Goal: Task Accomplishment & Management: Use online tool/utility

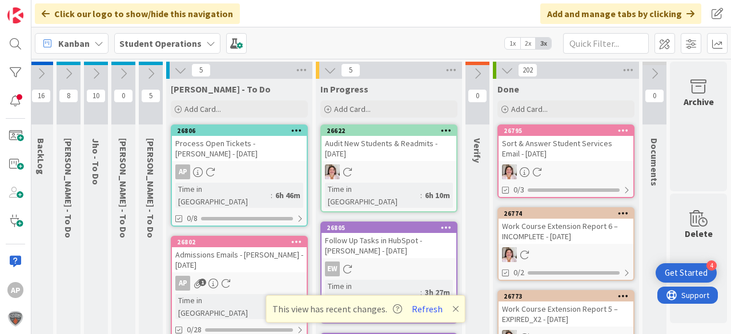
click at [347, 99] on div "In Progress Add Card... Template Not Set Not Set Student Services Phone Call Pr…" at bounding box center [389, 99] width 146 height 41
click at [342, 108] on span "Add Card..." at bounding box center [352, 109] width 37 height 10
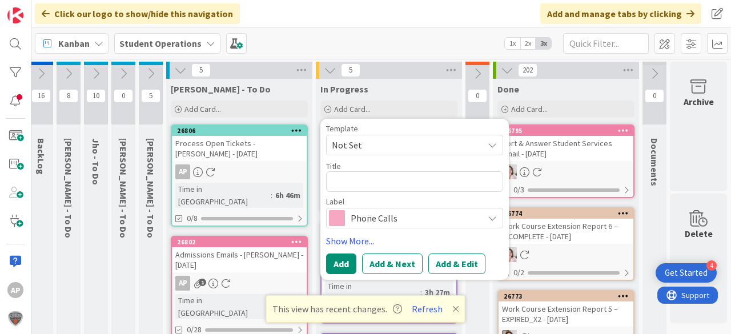
click at [391, 140] on span "Not Set" at bounding box center [403, 145] width 143 height 15
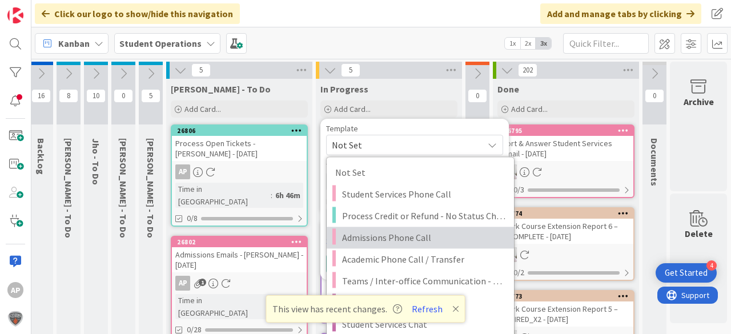
click at [411, 234] on span "Admissions Phone Call" at bounding box center [423, 237] width 163 height 15
type textarea "x"
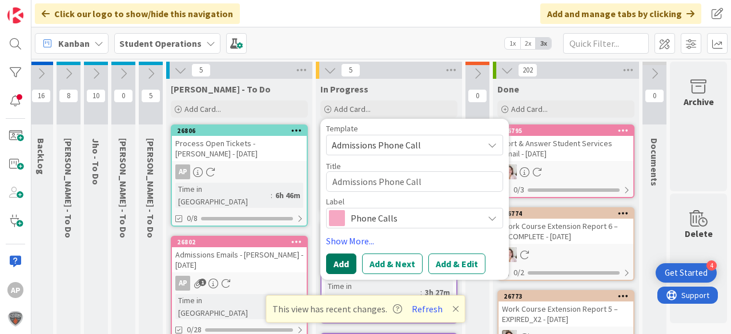
click at [338, 265] on button "Add" at bounding box center [341, 264] width 30 height 21
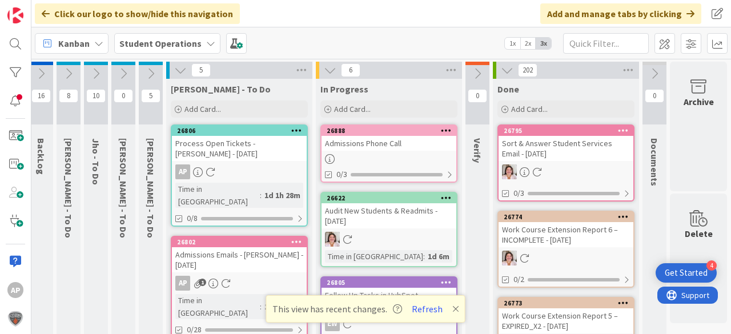
click at [390, 142] on div "Admissions Phone Call" at bounding box center [388, 143] width 135 height 15
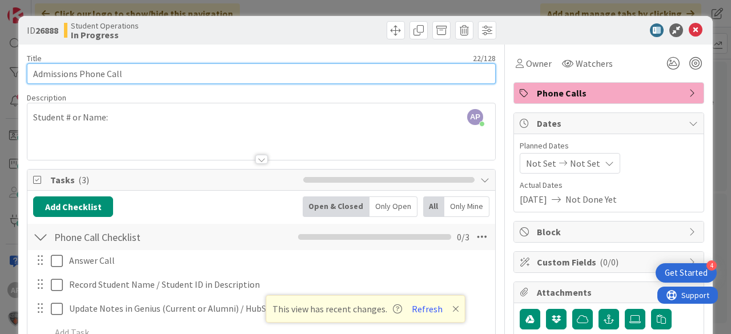
drag, startPoint x: 75, startPoint y: 73, endPoint x: 14, endPoint y: 73, distance: 61.1
click at [14, 73] on div "ID 26888 Student Operations In Progress Title 22 / 128 Admissions Phone Call De…" at bounding box center [365, 167] width 731 height 334
drag, startPoint x: 36, startPoint y: 74, endPoint x: 44, endPoint y: 75, distance: 8.1
click at [39, 74] on input "STudent Services Phone Call" at bounding box center [261, 73] width 469 height 21
drag, startPoint x: 97, startPoint y: 75, endPoint x: 0, endPoint y: 57, distance: 98.8
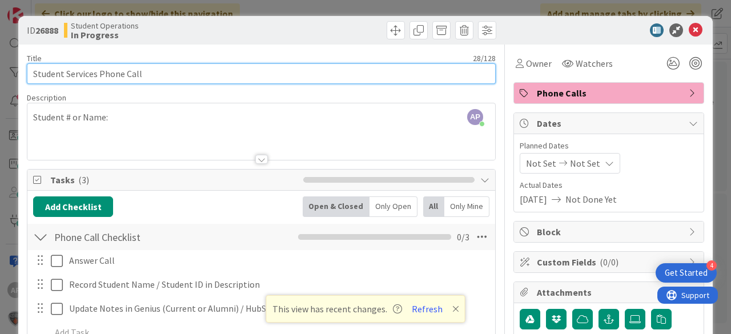
click at [0, 57] on div "ID 26888 Student Operations In Progress Title 28 / 128 Student Services Phone C…" at bounding box center [365, 167] width 731 height 334
type input "Admissions Phone Call"
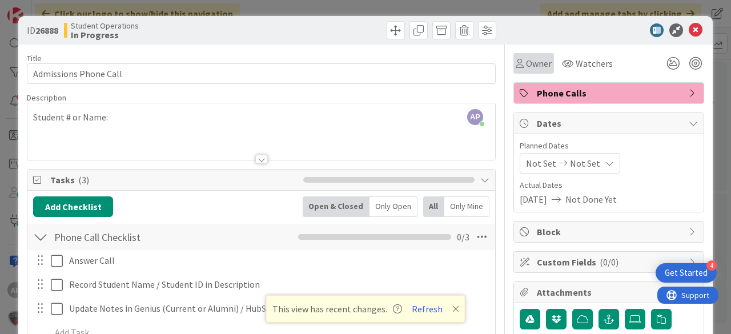
click at [530, 57] on span "Owner" at bounding box center [539, 64] width 26 height 14
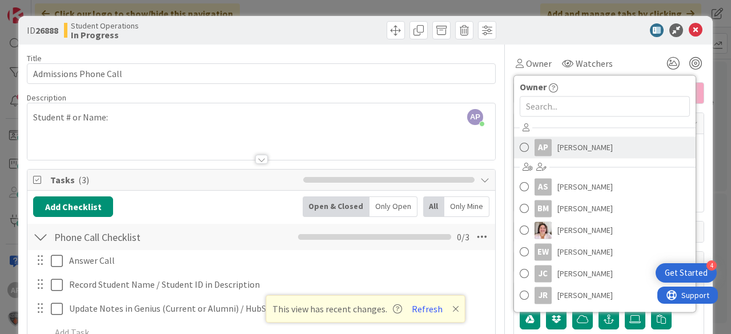
drag, startPoint x: 565, startPoint y: 131, endPoint x: 566, endPoint y: 140, distance: 8.7
click at [565, 131] on div "AP Amanda Perry AS Amy Seibert BM Brian Morris Emilie Wojtowicz EW Eric Westerh…" at bounding box center [605, 213] width 182 height 188
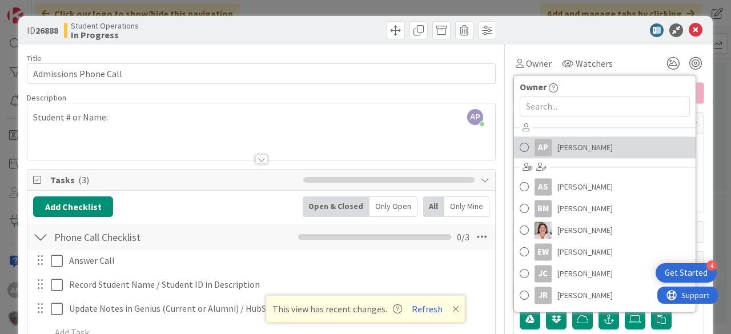
click at [568, 140] on span "[PERSON_NAME]" at bounding box center [584, 147] width 55 height 17
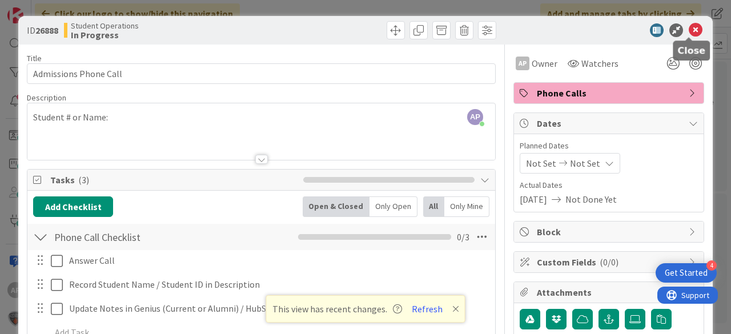
click at [689, 29] on icon at bounding box center [696, 30] width 14 height 14
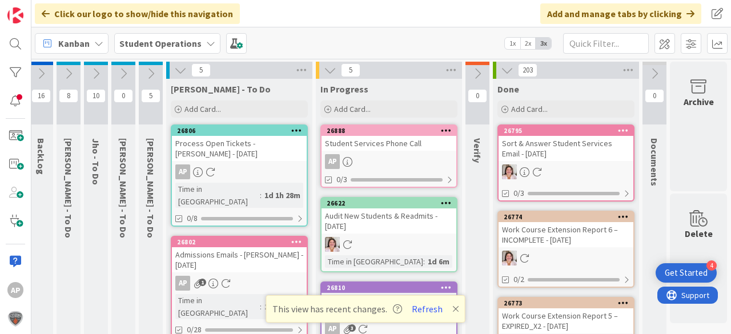
click at [381, 144] on div "Student Services Phone Call" at bounding box center [388, 143] width 135 height 15
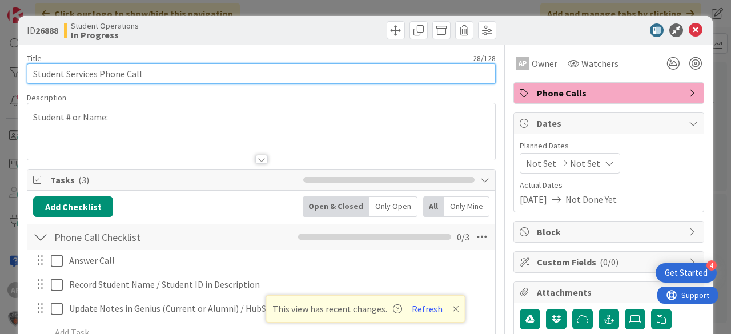
drag, startPoint x: 45, startPoint y: 77, endPoint x: 14, endPoint y: 77, distance: 31.4
click at [14, 77] on div "ID 26888 Student Operations In Progress Title 28 / 128 Student Services Phone C…" at bounding box center [365, 167] width 731 height 334
click at [152, 74] on input "Admissions Phone Call" at bounding box center [261, 73] width 469 height 21
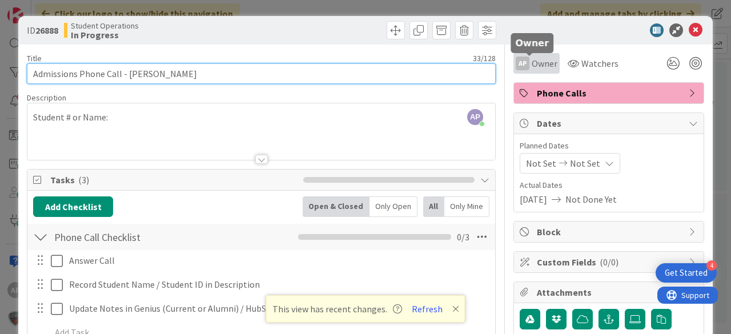
type input "Admissions Phone Call - [PERSON_NAME]"
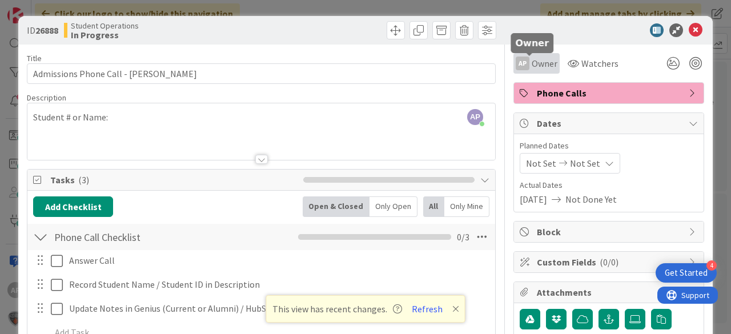
click at [532, 61] on span "Owner" at bounding box center [545, 64] width 26 height 14
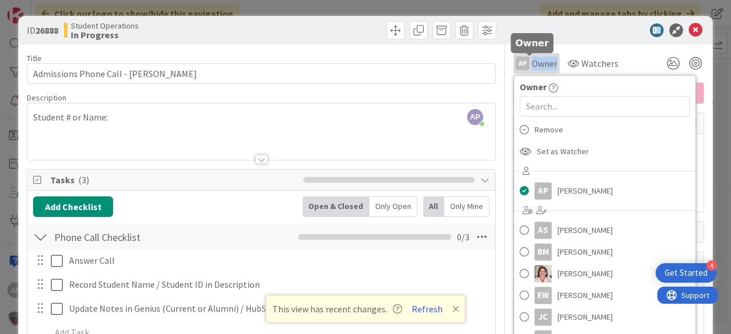
click at [532, 61] on span "Owner" at bounding box center [545, 64] width 26 height 14
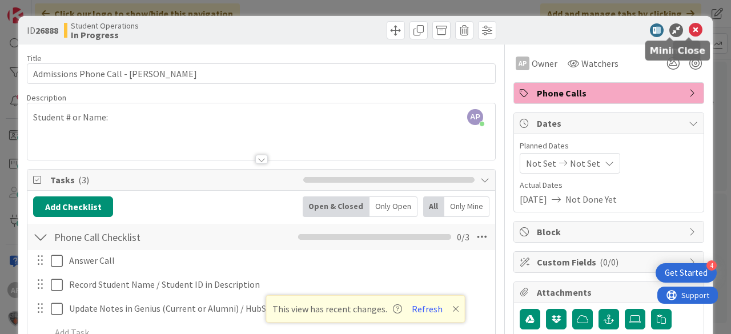
click at [689, 30] on icon at bounding box center [696, 30] width 14 height 14
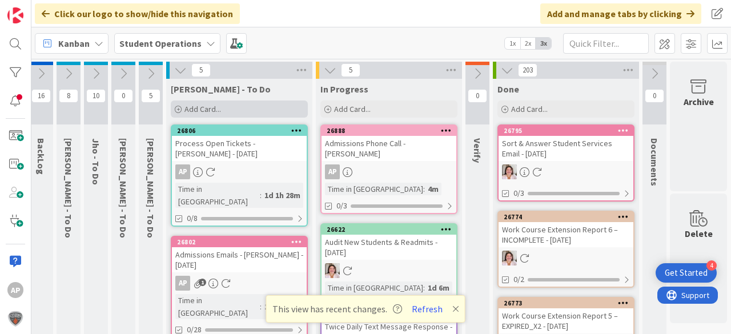
click at [185, 107] on span "Add Card..." at bounding box center [202, 109] width 37 height 10
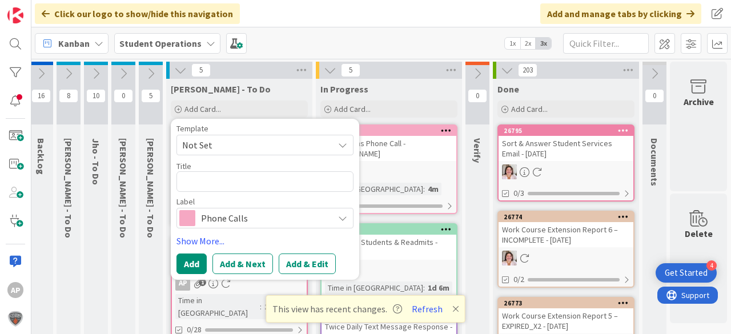
click at [213, 140] on span "Not Set" at bounding box center [253, 145] width 143 height 15
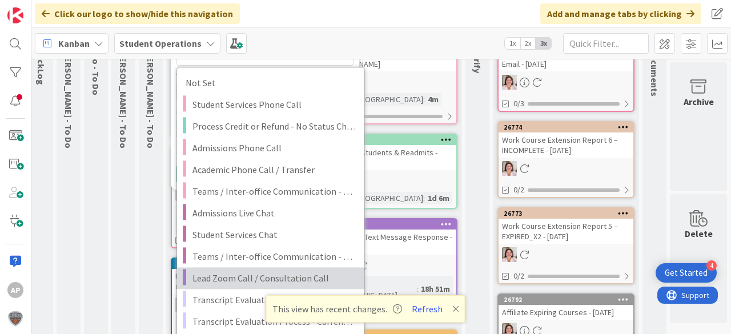
scroll to position [137, 41]
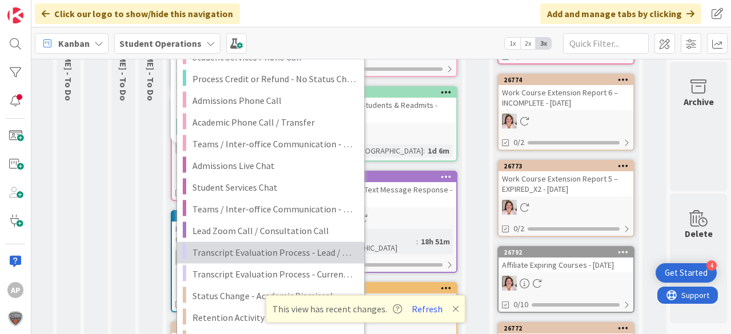
click at [289, 248] on span "Transcript Evaluation Process - Lead / New Student" at bounding box center [273, 252] width 163 height 15
type textarea "x"
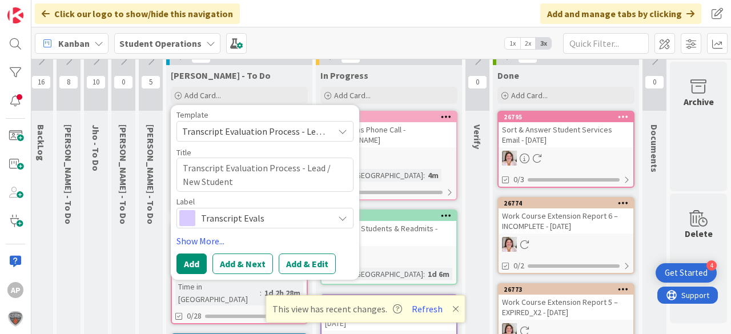
scroll to position [0, 41]
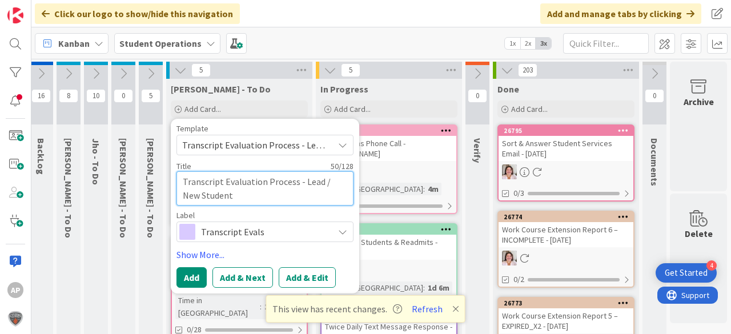
click at [269, 199] on textarea "Transcript Evaluation Process - Lead / New Student" at bounding box center [264, 188] width 177 height 34
type textarea "Transcript Evaluation Process - Lead / New Student"
type textarea "x"
type textarea "Transcript Evaluation Process - Lead / New Student -"
type textarea "x"
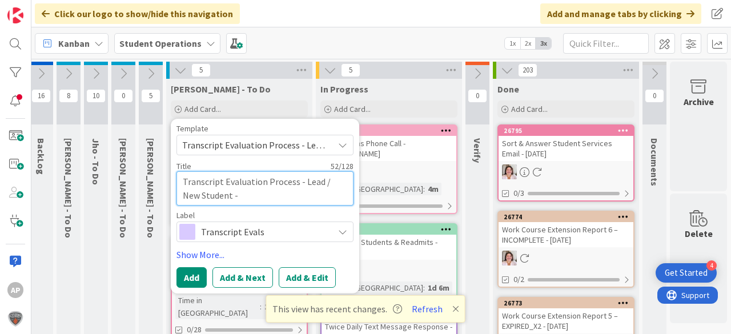
type textarea "Transcript Evaluation Process - Lead / New Student -"
type textarea "x"
type textarea "Transcript Evaluation Process - Lead / New Student - O"
type textarea "x"
type textarea "Transcript Evaluation Process - Lead / New Student - Ow"
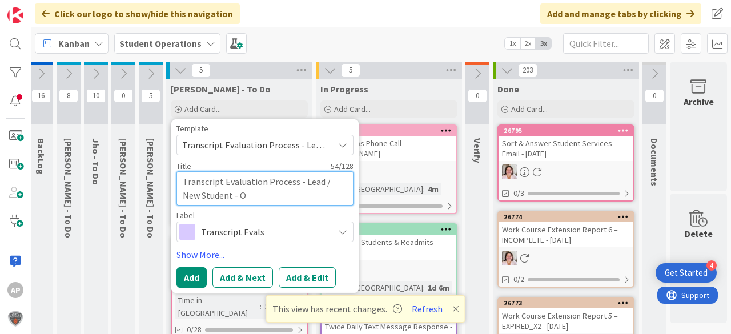
type textarea "x"
type textarea "Transcript Evaluation Process - Lead / New Student - Owe"
type textarea "x"
type textarea "Transcript Evaluation Process - Lead / New Student - Owen"
type textarea "x"
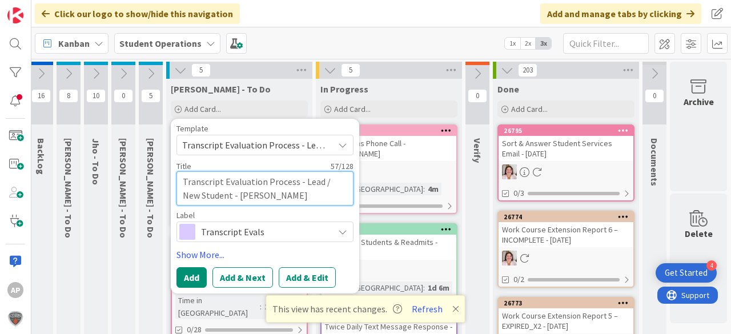
type textarea "Transcript Evaluation Process - Lead / New Student - Owen"
type textarea "x"
type textarea "Transcript Evaluation Process - Lead / New Student - Owen B"
type textarea "x"
type textarea "Transcript Evaluation Process - Lead / New Student - Owen Be"
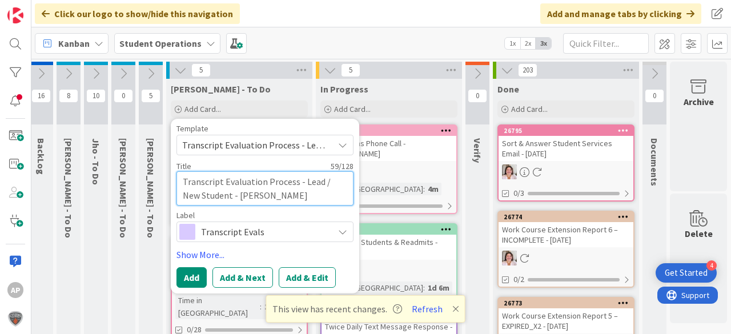
type textarea "x"
type textarea "Transcript Evaluation Process - Lead / New Student - Owen Bel"
type textarea "x"
type textarea "Transcript Evaluation Process - Lead / New Student - [PERSON_NAME]"
type textarea "x"
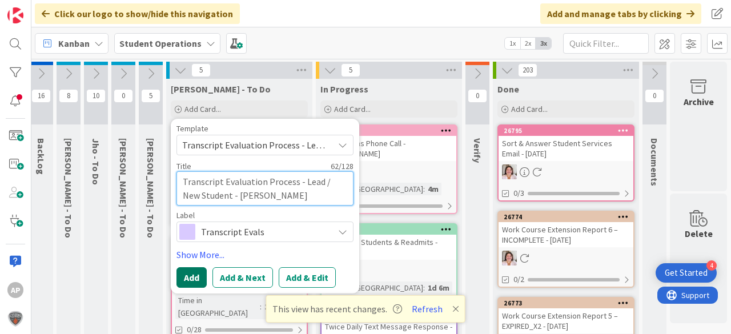
type textarea "Transcript Evaluation Process - Lead / New Student - [PERSON_NAME]"
click at [183, 272] on button "Add" at bounding box center [191, 277] width 30 height 21
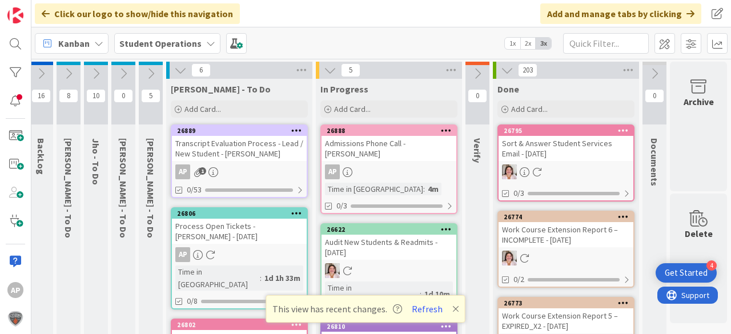
click at [215, 145] on div "Transcript Evaluation Process - Lead / New Student - [PERSON_NAME]" at bounding box center [239, 148] width 135 height 25
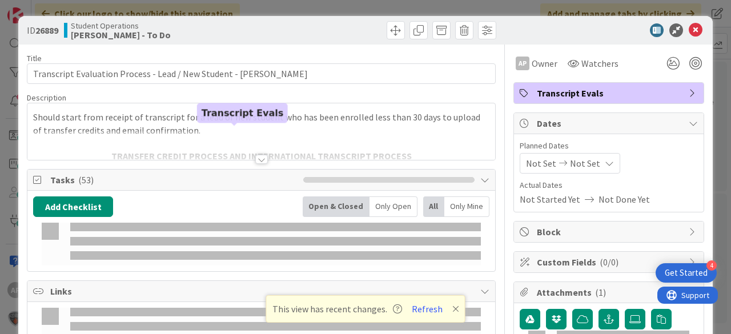
click at [690, 31] on icon at bounding box center [696, 30] width 14 height 14
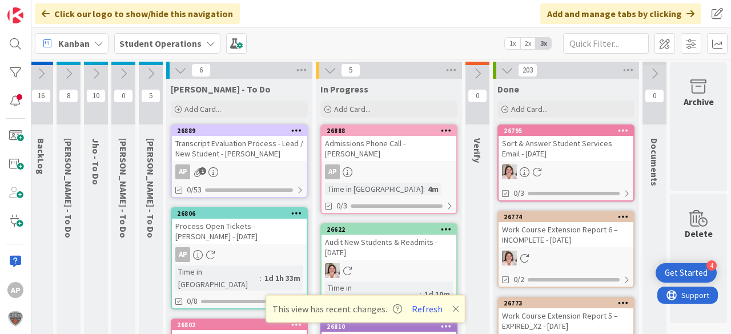
click at [452, 308] on icon at bounding box center [455, 308] width 7 height 9
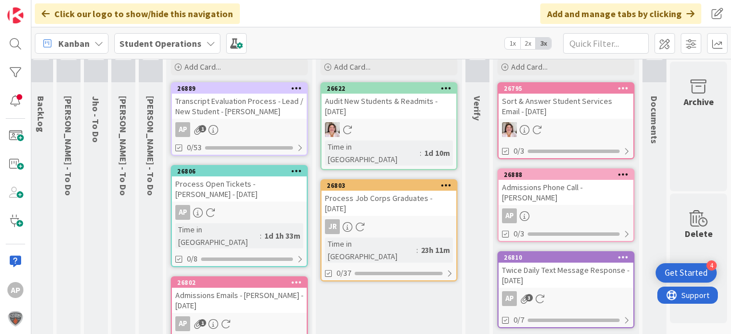
scroll to position [0, 41]
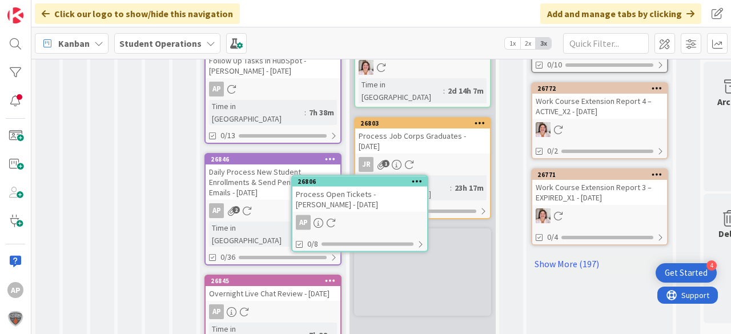
scroll to position [697, 0]
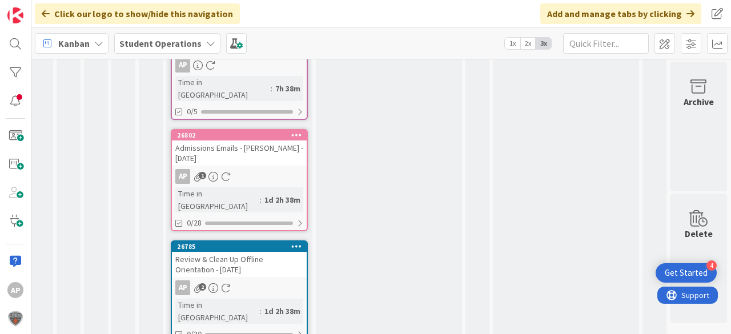
scroll to position [981, 37]
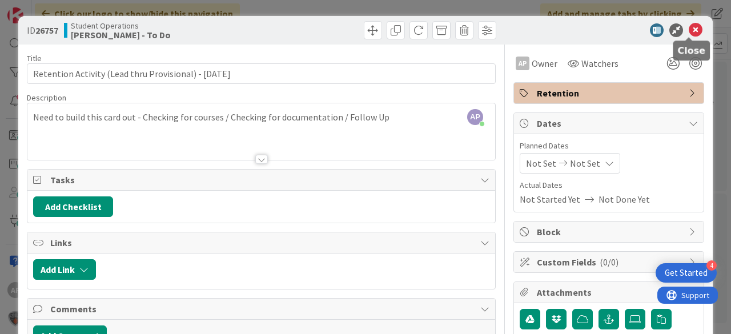
click at [692, 28] on icon at bounding box center [696, 30] width 14 height 14
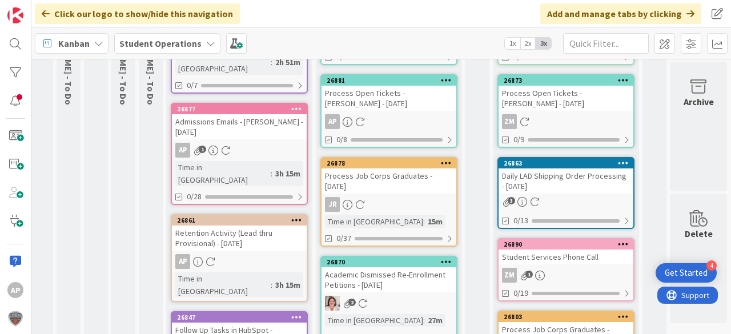
scroll to position [0, 37]
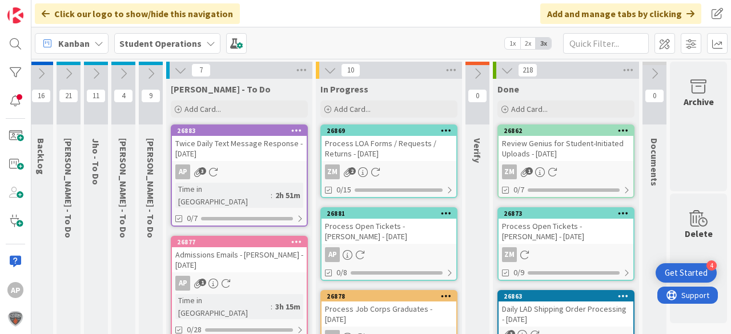
click at [383, 242] on div "Process Open Tickets - [PERSON_NAME] - [DATE]" at bounding box center [388, 231] width 135 height 25
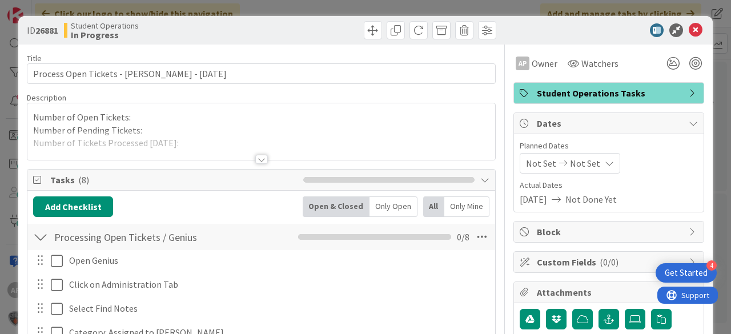
click at [193, 137] on div at bounding box center [261, 145] width 468 height 29
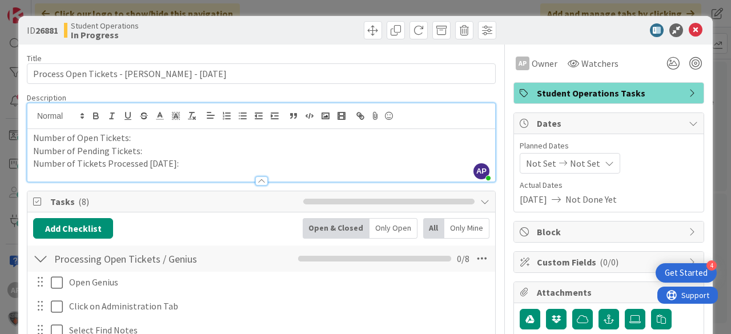
click at [184, 162] on p "Number of Tickets Processed [DATE]:" at bounding box center [261, 163] width 456 height 13
click at [151, 136] on p "Number of Open Tickets:" at bounding box center [261, 137] width 456 height 13
click at [689, 29] on icon at bounding box center [696, 30] width 14 height 14
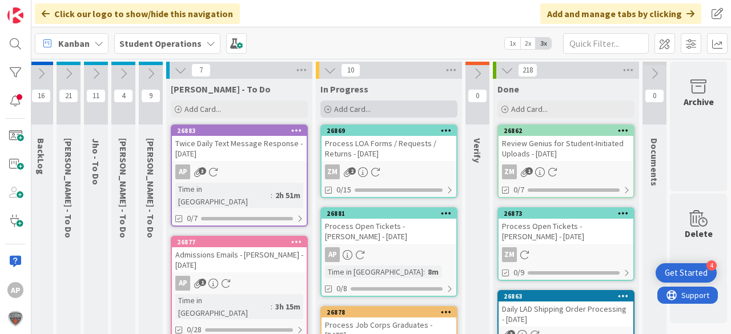
click at [338, 105] on span "Add Card..." at bounding box center [352, 109] width 37 height 10
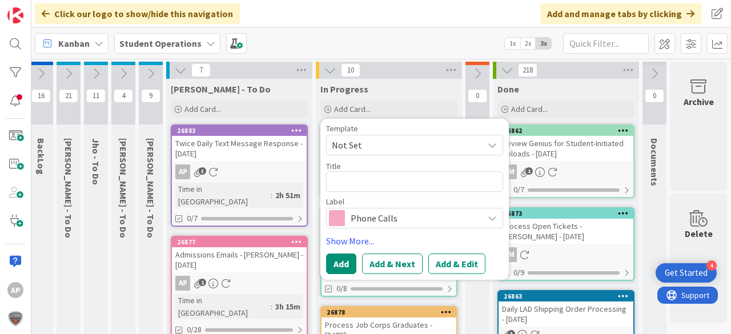
click at [363, 152] on span "Not Set" at bounding box center [414, 145] width 177 height 21
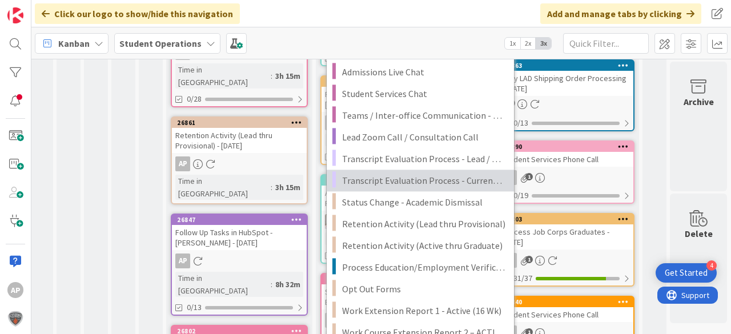
scroll to position [228, 37]
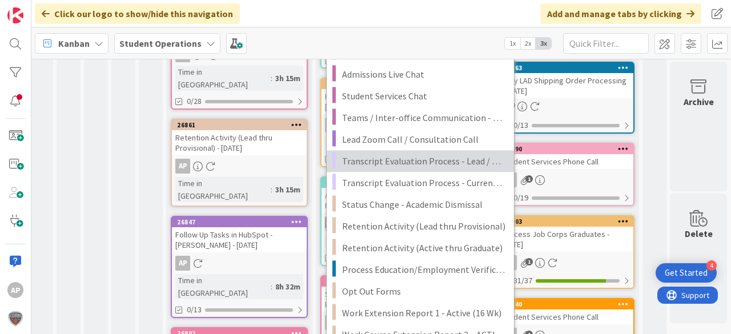
click at [470, 162] on span "Transcript Evaluation Process - Lead / New Student" at bounding box center [423, 161] width 163 height 15
type textarea "x"
type textarea "Transcript Evaluation Process - Lead / New Student"
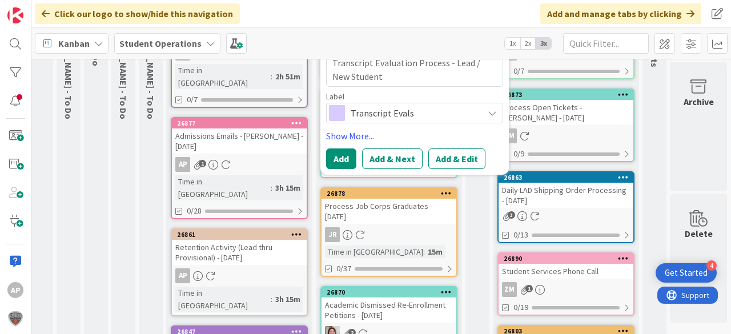
scroll to position [91, 37]
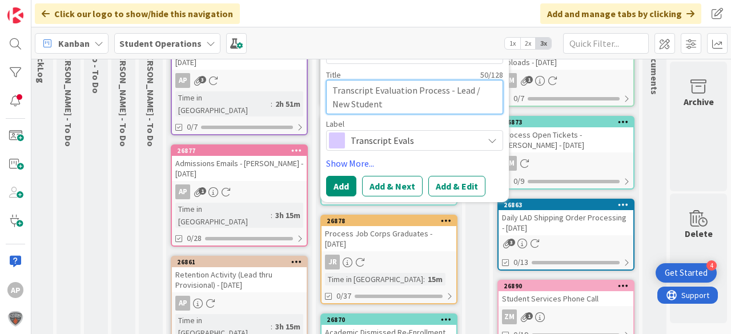
click at [433, 106] on textarea "Transcript Evaluation Process - Lead / New Student" at bounding box center [414, 97] width 177 height 34
type textarea "x"
type textarea "Transcript Evaluation Process - Lead / New Student"
type textarea "x"
type textarea "Transcript Evaluation Process - Lead / New Student -"
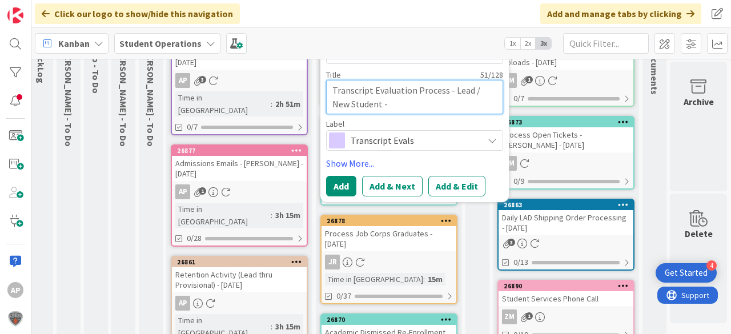
type textarea "x"
type textarea "Transcript Evaluation Process - Lead / New Student -"
click at [387, 107] on textarea "Transcript Evaluation Process - Lead / New Student -" at bounding box center [414, 97] width 177 height 34
type textarea "x"
type textarea "Transcript Evaluation Process - Lead / New Student - A"
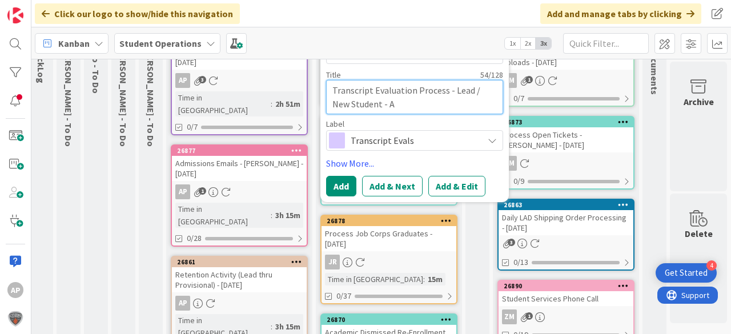
type textarea "x"
type textarea "Transcript Evaluation Process - Lead / New Student - Ar"
type textarea "x"
type textarea "Transcript Evaluation Process - Lead / New Student - [PERSON_NAME]"
type textarea "x"
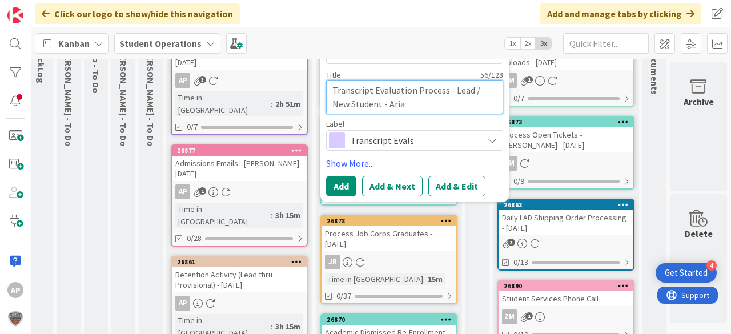
type textarea "Transcript Evaluation Process - Lead / New Student - [PERSON_NAME]"
type textarea "x"
type textarea "Transcript Evaluation Process - Lead / New Student - [PERSON_NAME]"
type textarea "x"
type textarea "Transcript Evaluation Process - Lead / New Student - [PERSON_NAME]"
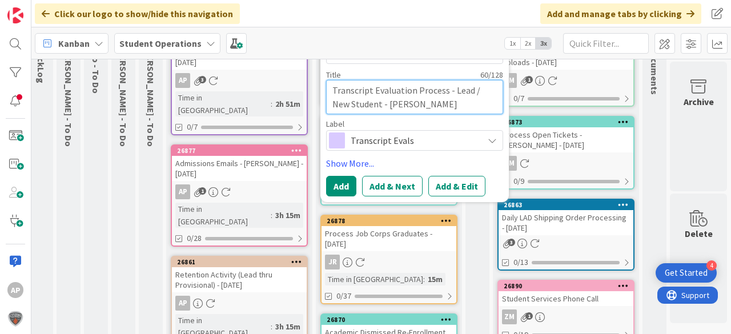
type textarea "x"
type textarea "Transcript Evaluation Process - Lead / New Student - [PERSON_NAME]"
type textarea "x"
type textarea "Transcript Evaluation Process - Lead / New Student - [PERSON_NAME]"
type textarea "x"
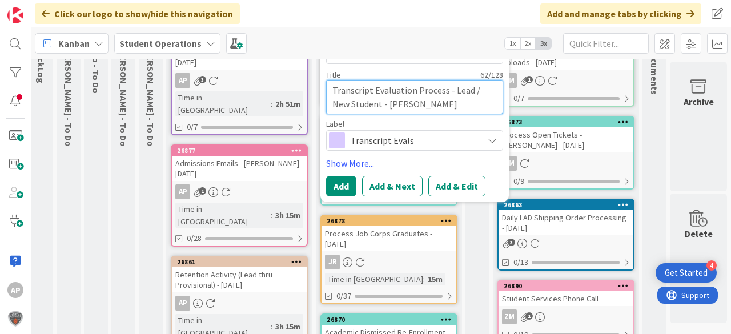
type textarea "Transcript Evaluation Process - Lead / New Student - [PERSON_NAME]"
type textarea "x"
type textarea "Transcript Evaluation Process - Lead / New Student - [PERSON_NAME] A"
type textarea "x"
type textarea "Transcript Evaluation Process - Lead / New Student - [PERSON_NAME]"
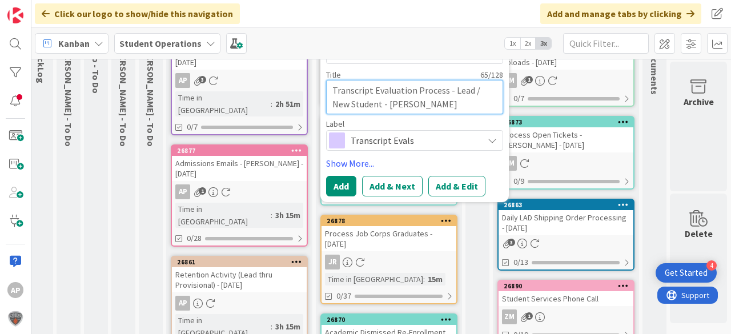
type textarea "x"
type textarea "Transcript Evaluation Process - Lead / New Student - [PERSON_NAME] And"
type textarea "x"
type textarea "Transcript Evaluation Process - Lead / New Student - [PERSON_NAME]"
type textarea "x"
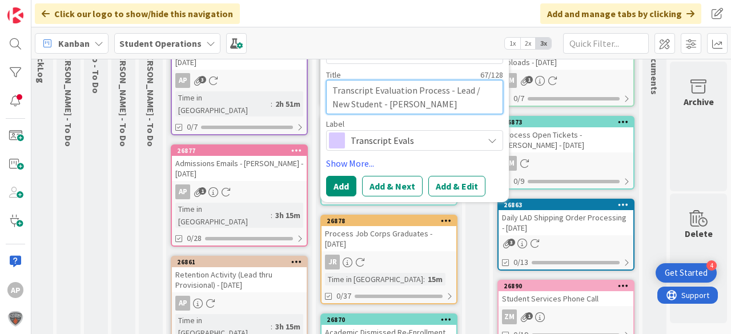
type textarea "Transcript Evaluation Process - Lead / New Student - [PERSON_NAME]"
type textarea "x"
type textarea "Transcript Evaluation Process - Lead / New Student - [PERSON_NAME]"
type textarea "x"
type textarea "Transcript Evaluation Process - Lead / New Student - [PERSON_NAME]"
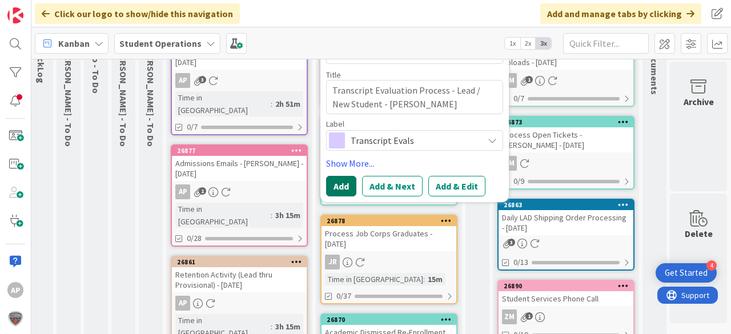
click at [340, 194] on button "Add" at bounding box center [341, 186] width 30 height 21
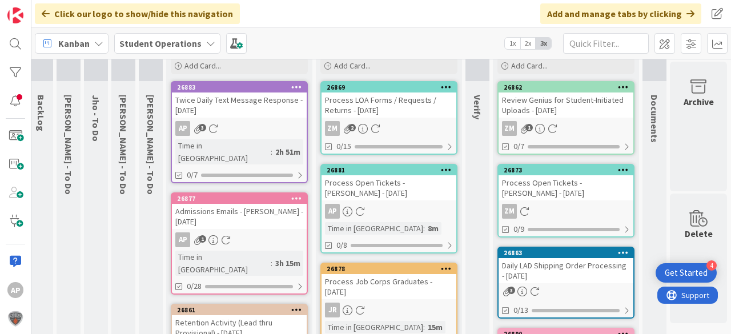
scroll to position [0, 37]
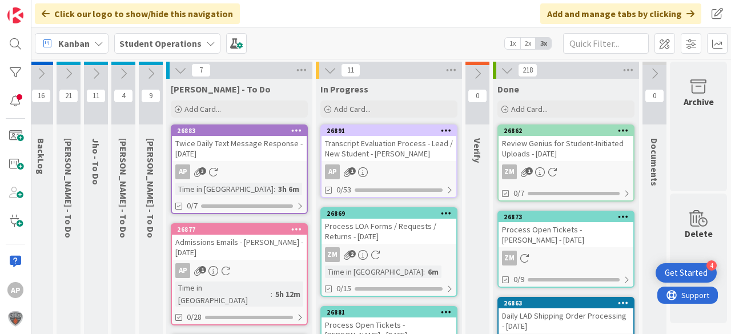
click at [408, 164] on div "AP 1" at bounding box center [388, 171] width 135 height 15
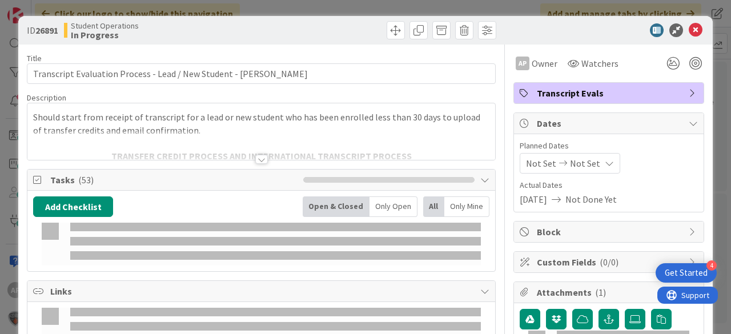
click at [532, 59] on span "Owner" at bounding box center [545, 64] width 26 height 14
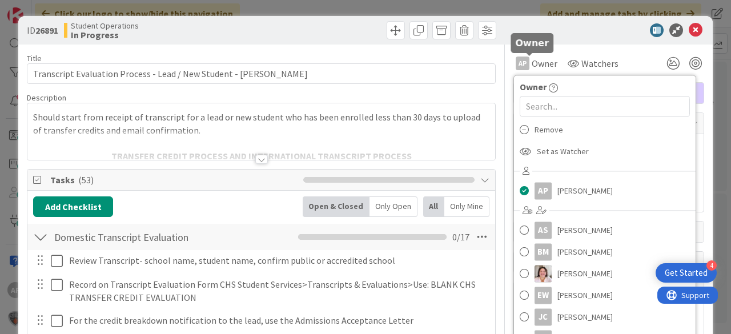
click at [689, 29] on icon at bounding box center [696, 30] width 14 height 14
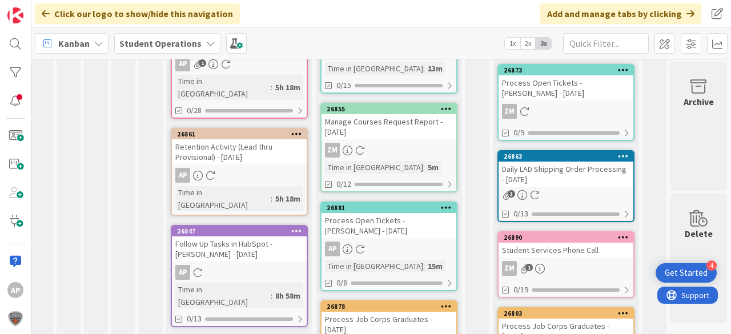
scroll to position [274, 37]
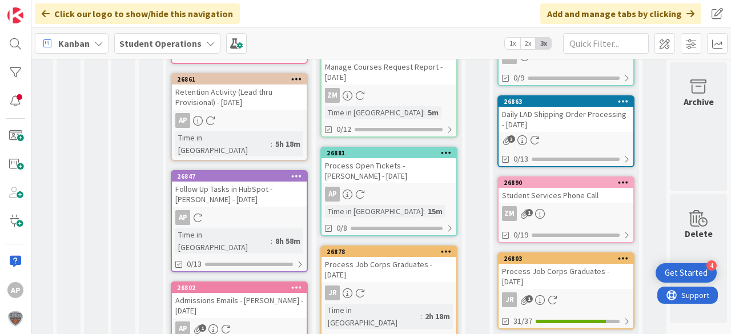
click at [411, 187] on div "AP" at bounding box center [388, 194] width 135 height 15
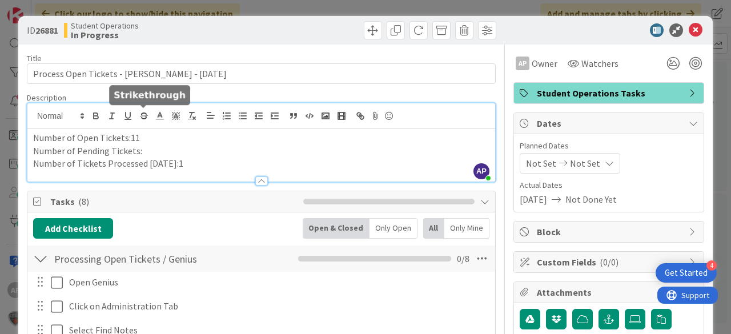
click at [137, 115] on div "AP [PERSON_NAME] just joined Number of Open Tickets:11 Number of Pending Ticket…" at bounding box center [261, 142] width 468 height 78
click at [194, 159] on p "Number of Tickets Processed [DATE]:1" at bounding box center [261, 163] width 456 height 13
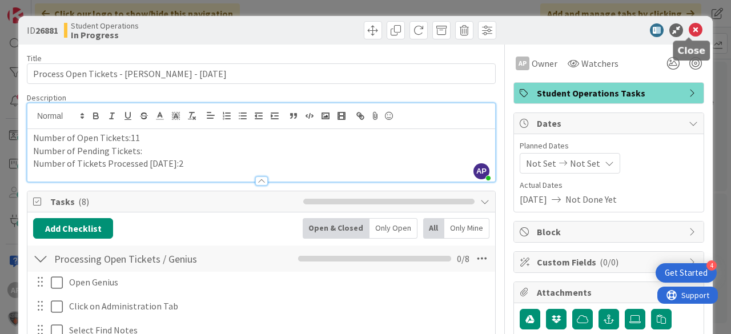
click at [689, 29] on icon at bounding box center [696, 30] width 14 height 14
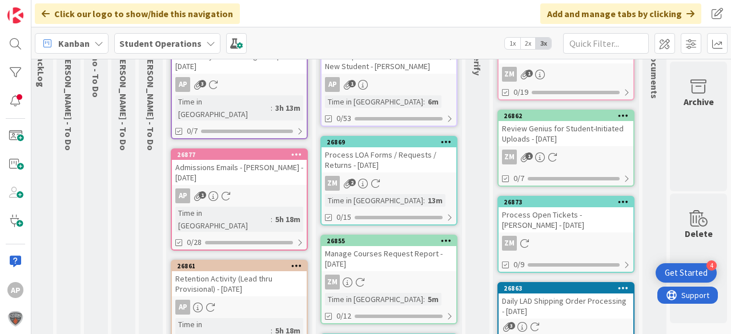
scroll to position [0, 37]
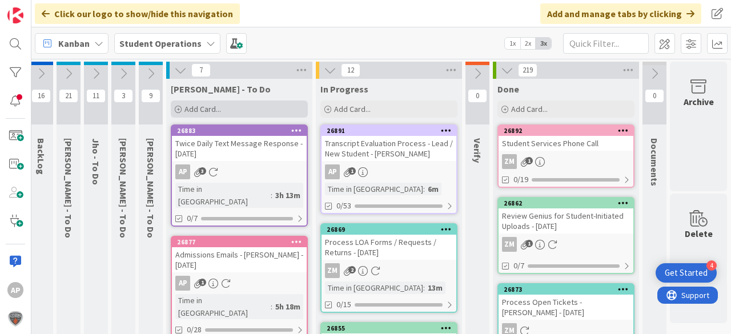
click at [227, 107] on div "Add Card..." at bounding box center [239, 108] width 137 height 17
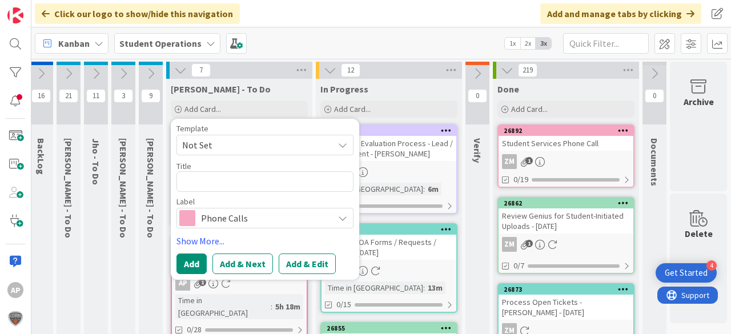
click at [228, 147] on span "Not Set" at bounding box center [253, 145] width 143 height 15
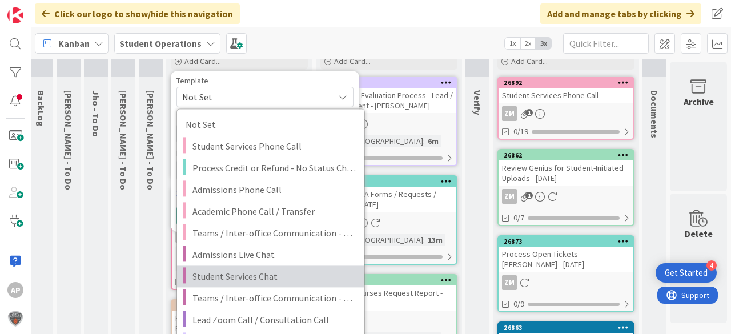
scroll to position [91, 37]
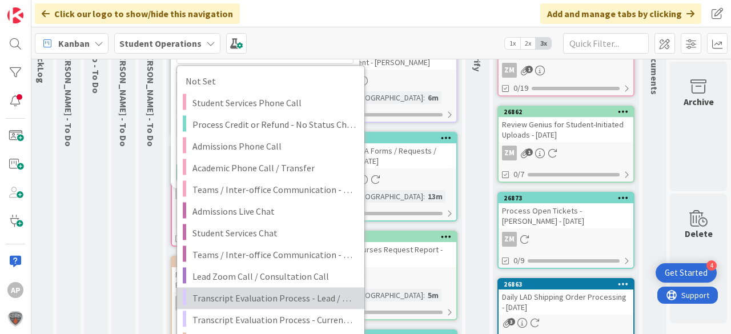
click at [307, 295] on span "Transcript Evaluation Process - Lead / New Student" at bounding box center [273, 298] width 163 height 15
type textarea "x"
type textarea "Transcript Evaluation Process - Lead / New Student"
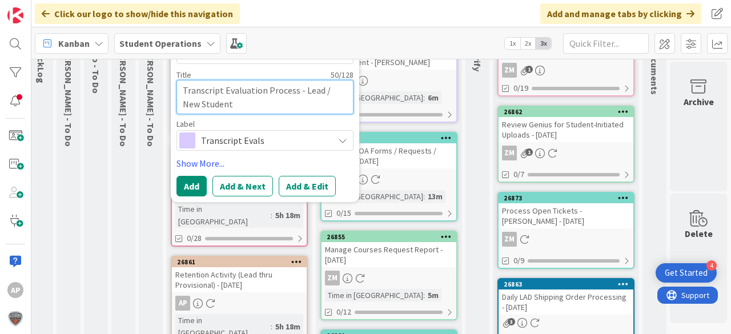
click at [256, 104] on textarea "Transcript Evaluation Process - Lead / New Student" at bounding box center [264, 97] width 177 height 34
type textarea "x"
type textarea "Transcript Evaluation Process - Lead / New Student"
type textarea "x"
type textarea "Transcript Evaluation Process - Lead / New Student -"
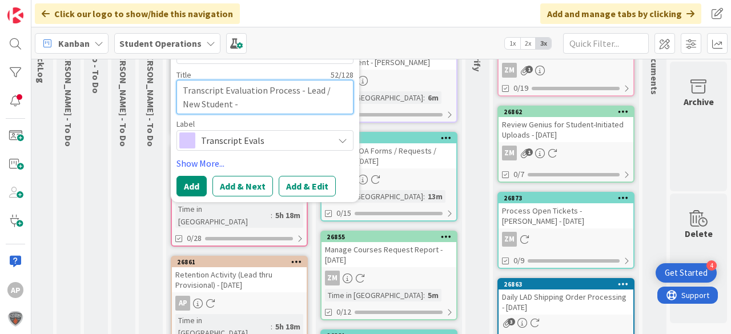
type textarea "x"
type textarea "Transcript Evaluation Process - Lead / New Student -"
paste textarea "[PERSON_NAME]"
type textarea "x"
type textarea "Transcript Evaluation Process - Lead / New Student - [PERSON_NAME]"
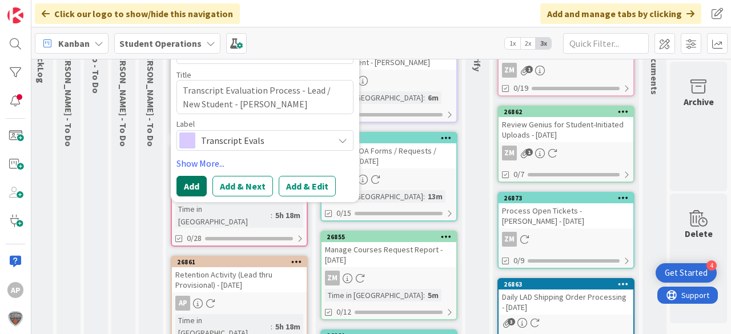
click at [190, 183] on button "Add" at bounding box center [191, 186] width 30 height 21
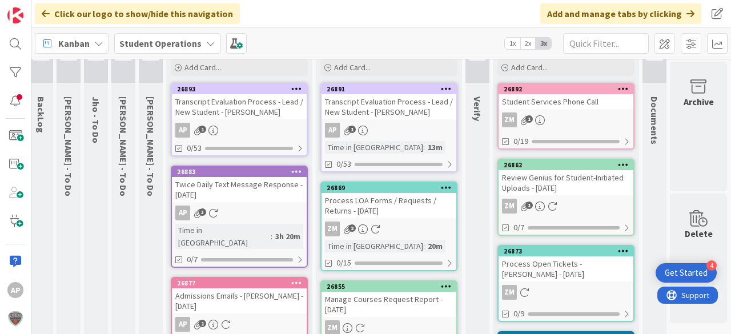
scroll to position [0, 37]
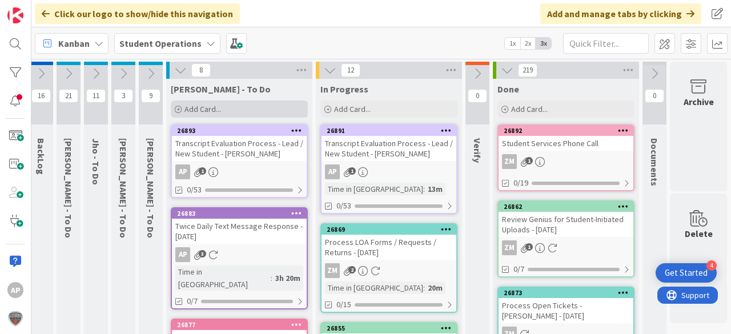
click at [230, 112] on div "Add Card..." at bounding box center [239, 108] width 137 height 17
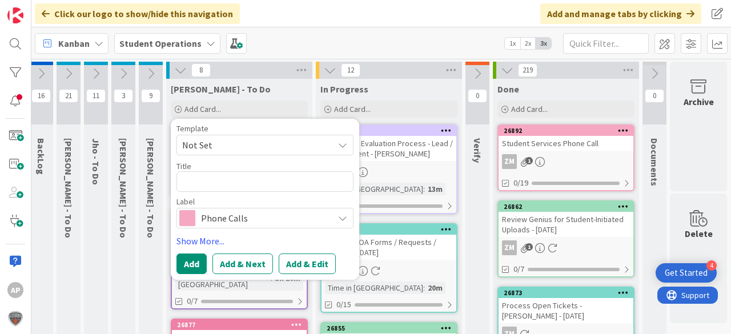
click at [265, 143] on span "Not Set" at bounding box center [253, 145] width 143 height 15
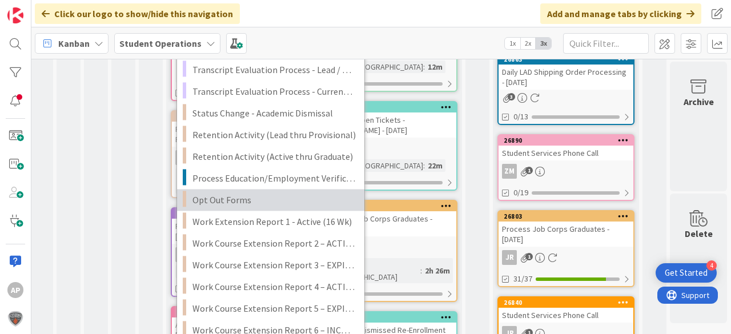
scroll to position [274, 37]
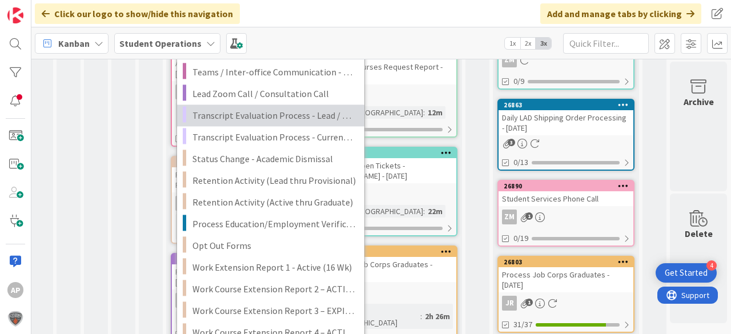
click at [299, 116] on span "Transcript Evaluation Process - Lead / New Student" at bounding box center [273, 115] width 163 height 15
type textarea "x"
type textarea "Transcript Evaluation Process - Lead / New Student"
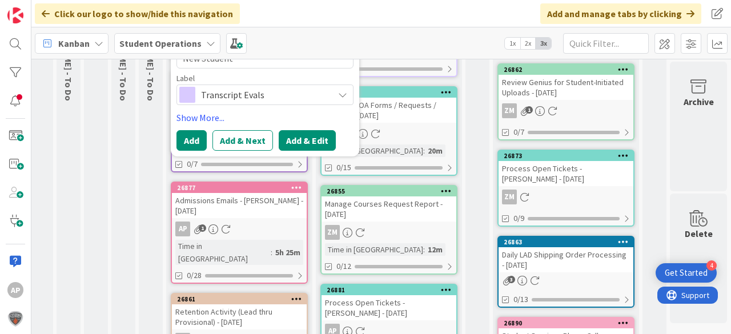
scroll to position [91, 37]
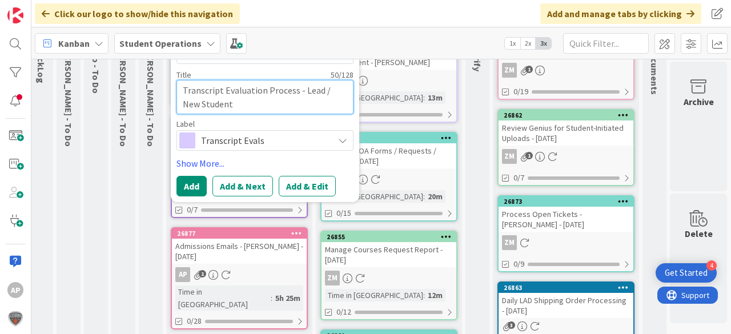
click at [260, 104] on textarea "Transcript Evaluation Process - Lead / New Student" at bounding box center [264, 97] width 177 height 34
type textarea "x"
type textarea "Transcript Evaluation Process - Lead / New Student"
type textarea "x"
type textarea "Transcript Evaluation Process - Lead / New Student M"
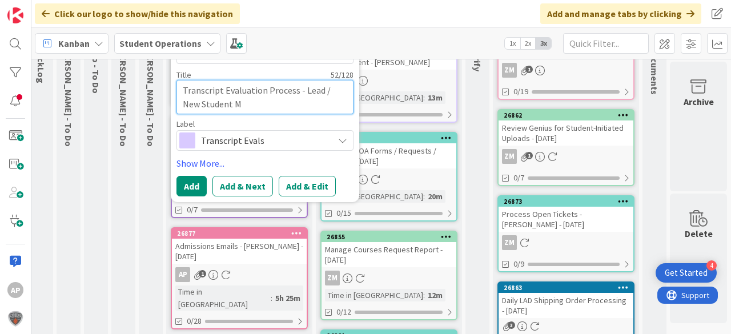
type textarea "x"
type textarea "Transcript Evaluation Process - Lead / New Student Mo"
type textarea "x"
type textarea "Transcript Evaluation Process - Lead / New Student Mor"
type textarea "x"
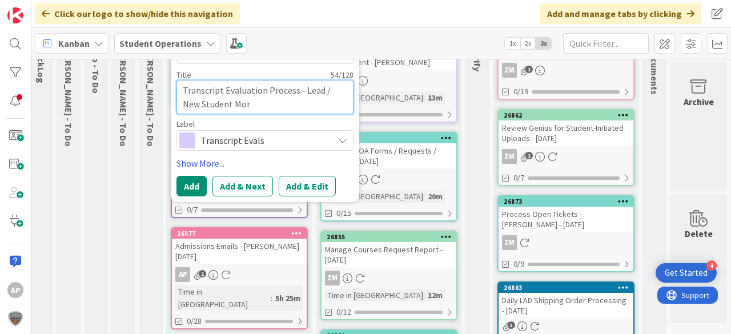
type textarea "Transcript Evaluation Process - Lead / New Student Morg"
type textarea "x"
type textarea "Transcript Evaluation Process - Lead / New Student [PERSON_NAME]"
type textarea "x"
type textarea "Transcript Evaluation Process - Lead / New Student [PERSON_NAME]"
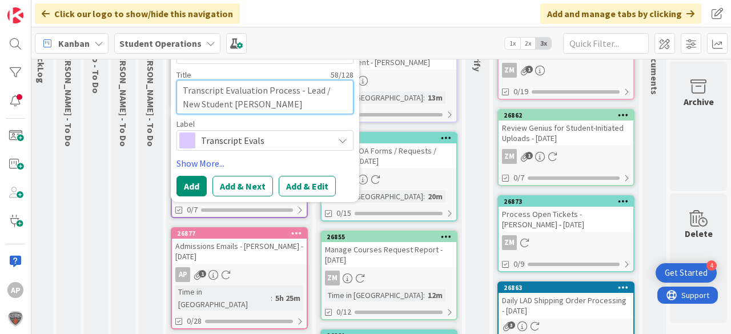
type textarea "x"
type textarea "Transcript Evaluation Process - Lead / New Student [PERSON_NAME] -"
type textarea "x"
type textarea "Transcript Evaluation Process - Lead / New Student [PERSON_NAME]"
type textarea "x"
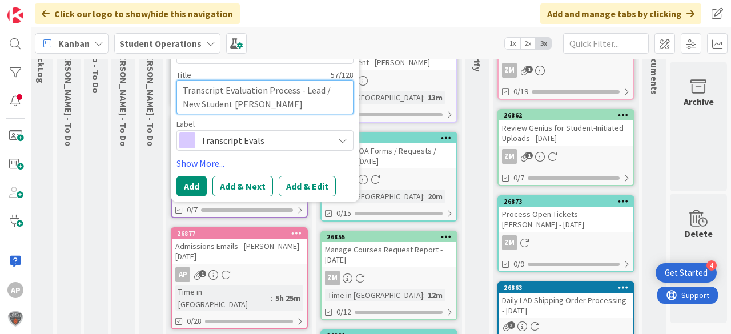
type textarea "Transcript Evaluation Process - Lead / New Student [PERSON_NAME]"
type textarea "x"
type textarea "Transcript Evaluation Process - Lead / New Student [PERSON_NAME],"
type textarea "x"
type textarea "Transcript Evaluation Process - Lead / New Student [PERSON_NAME],"
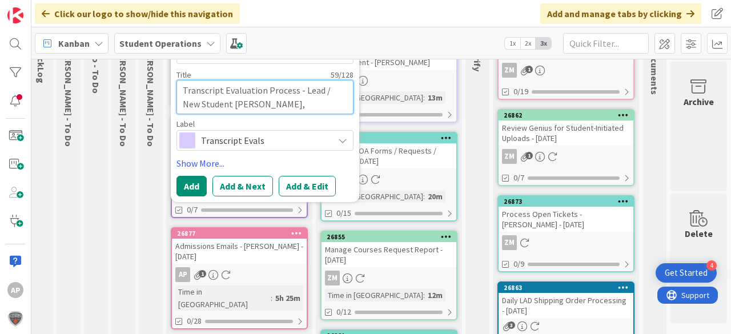
type textarea "x"
type textarea "Transcript Evaluation Process - Lead / New Student [PERSON_NAME]"
type textarea "x"
type textarea "Transcript Evaluation Process - Lead / New Student [PERSON_NAME]"
type textarea "x"
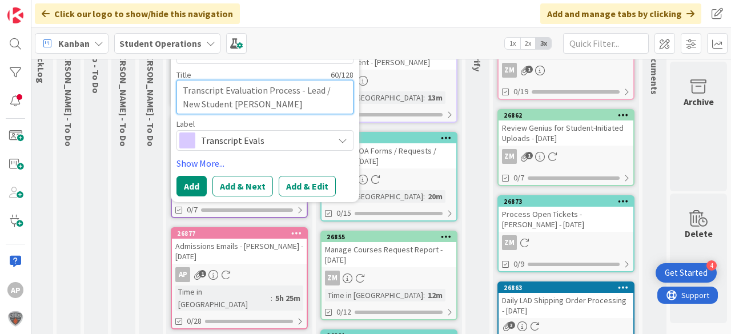
type textarea "Transcript Evaluation Process - Lead / New Student [PERSON_NAME]"
type textarea "x"
type textarea "Transcript Evaluation Process - Lead / New Student [PERSON_NAME]"
type textarea "x"
type textarea "Transcript Evaluation Process - Lead / New Student [PERSON_NAME]"
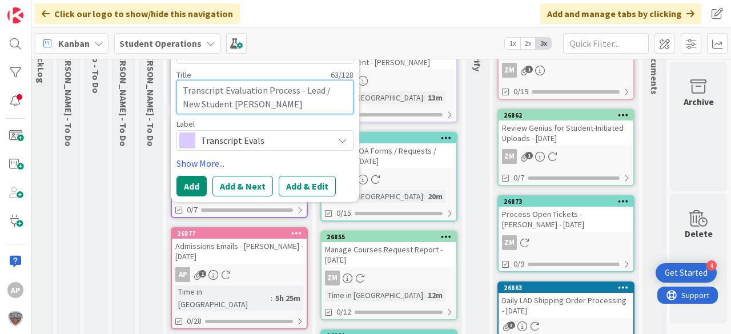
type textarea "x"
type textarea "Transcript Evaluation Process - Lead / New Student [PERSON_NAME]"
type textarea "x"
type textarea "Transcript Evaluation Process - Lead / New Student [PERSON_NAME], [PERSON_NAME]"
click at [212, 104] on textarea "Transcript Evaluation Process - Lead / New Student [PERSON_NAME], [PERSON_NAME]" at bounding box center [264, 97] width 177 height 34
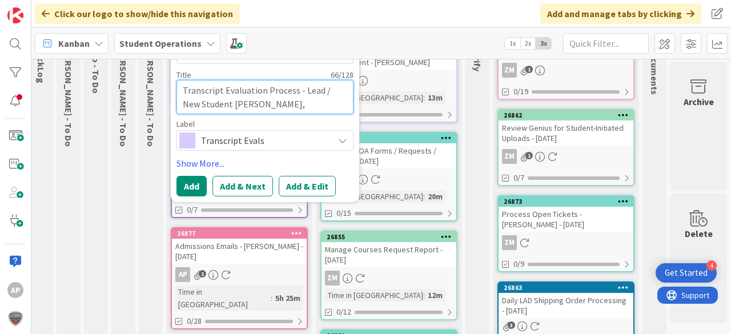
type textarea "x"
type textarea "Transcript Evaluation Process - Lead / New Student -[PERSON_NAME], [PERSON_NAME]"
type textarea "x"
type textarea "Transcript Evaluation Process - Lead / New Student - [PERSON_NAME], [PERSON_NAM…"
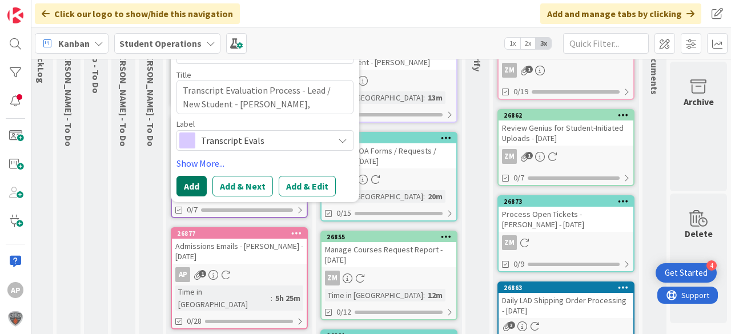
click at [192, 177] on button "Add" at bounding box center [191, 186] width 30 height 21
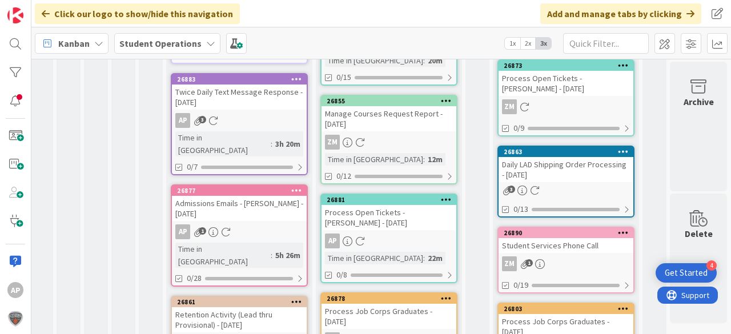
scroll to position [228, 37]
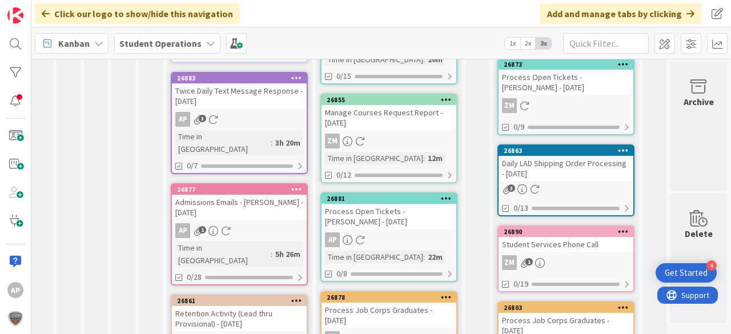
click at [391, 240] on div "AP" at bounding box center [388, 239] width 135 height 15
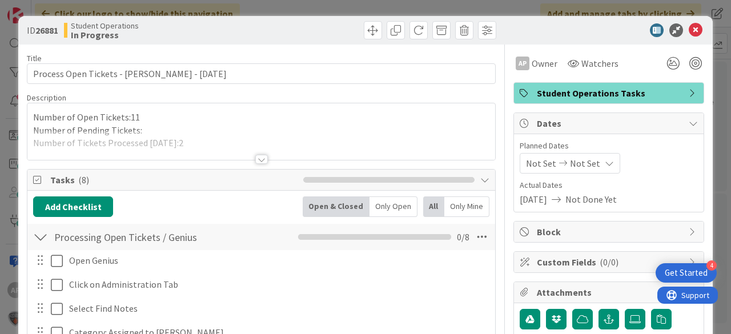
click at [185, 140] on div at bounding box center [261, 145] width 468 height 29
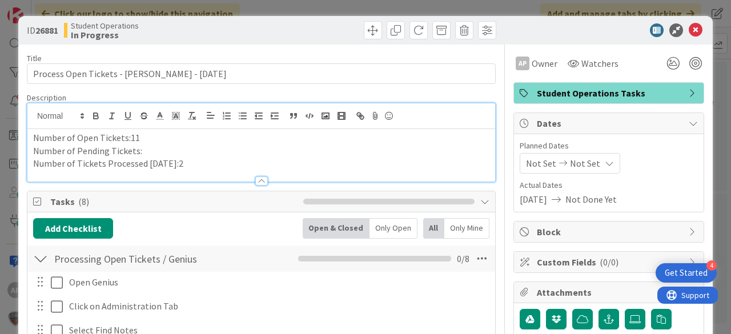
click at [186, 160] on p "Number of Tickets Processed [DATE]:2" at bounding box center [261, 163] width 456 height 13
click at [689, 30] on icon at bounding box center [696, 30] width 14 height 14
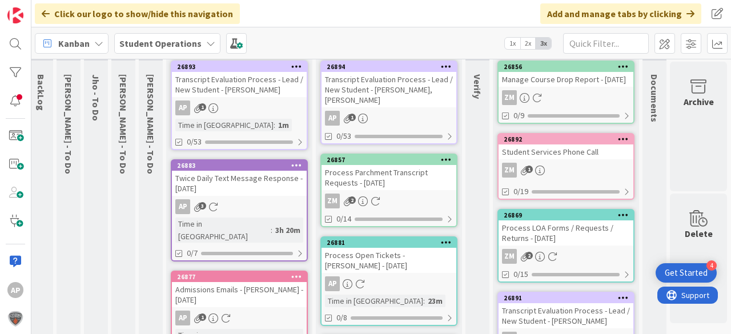
scroll to position [0, 41]
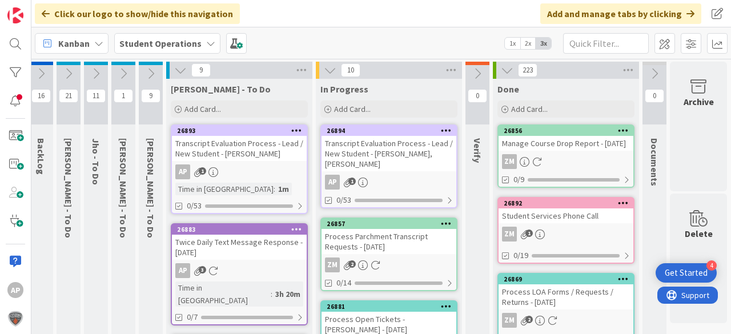
click at [144, 74] on icon at bounding box center [150, 73] width 13 height 13
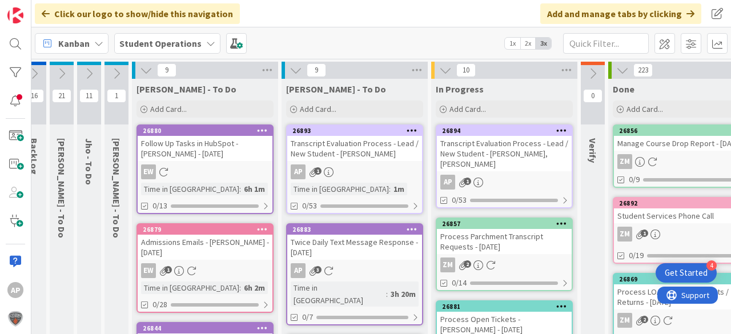
click at [143, 66] on icon at bounding box center [146, 70] width 13 height 13
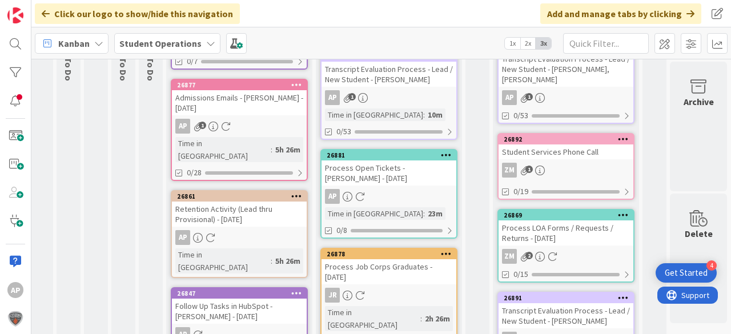
scroll to position [135, 41]
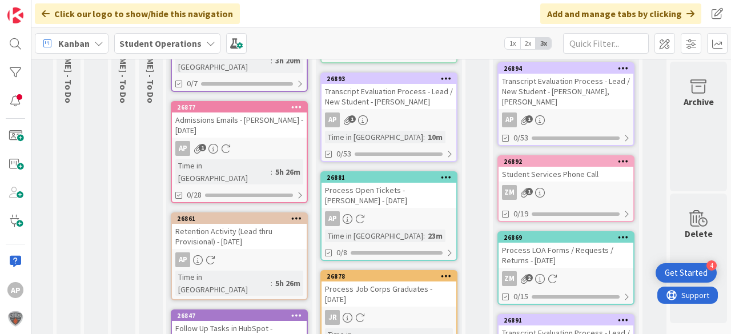
click at [409, 219] on div "AP" at bounding box center [388, 218] width 135 height 15
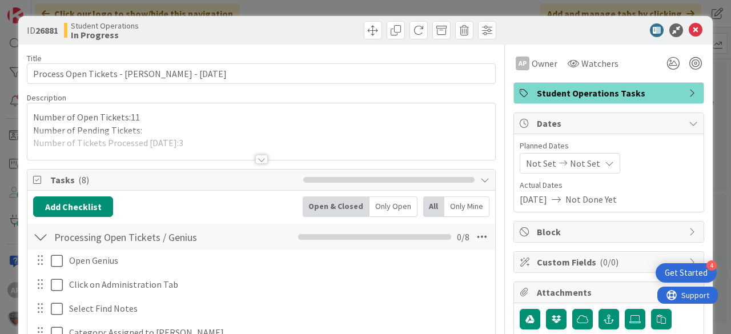
click at [189, 140] on div at bounding box center [261, 145] width 468 height 29
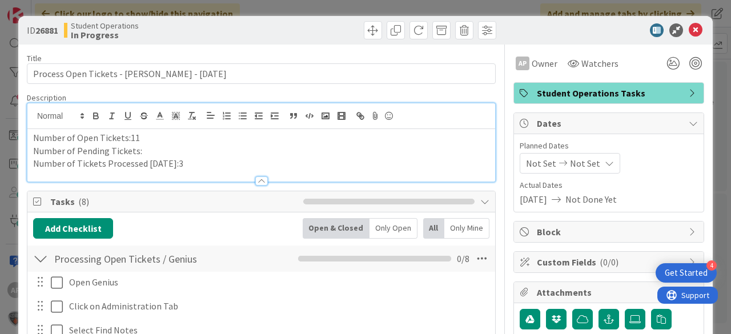
click at [190, 162] on p "Number of Tickets Processed [DATE]:3" at bounding box center [261, 163] width 456 height 13
click at [178, 151] on p "Number of Pending Tickets:" at bounding box center [261, 150] width 456 height 13
click at [689, 26] on icon at bounding box center [696, 30] width 14 height 14
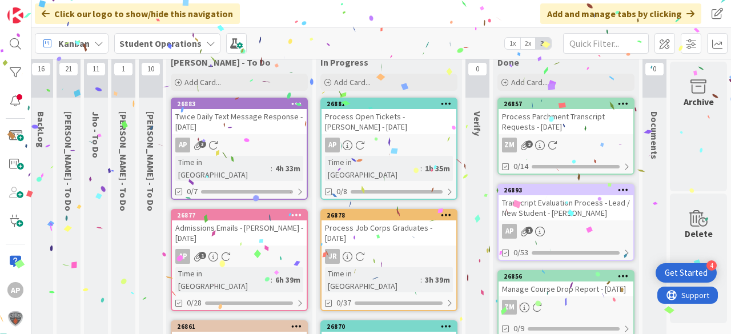
scroll to position [0, 41]
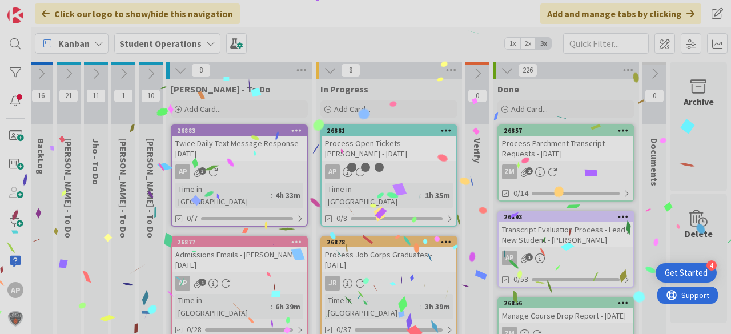
click at [368, 107] on div at bounding box center [365, 167] width 731 height 334
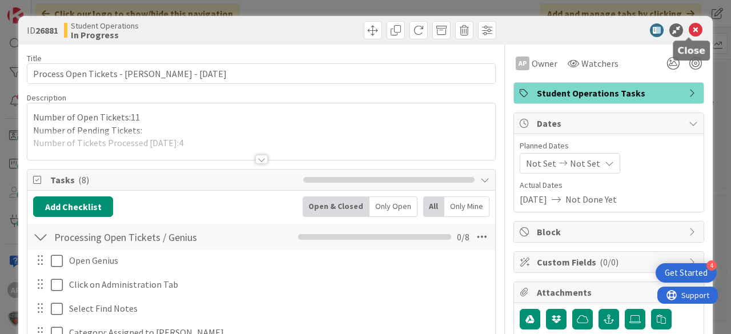
click at [693, 26] on icon at bounding box center [696, 30] width 14 height 14
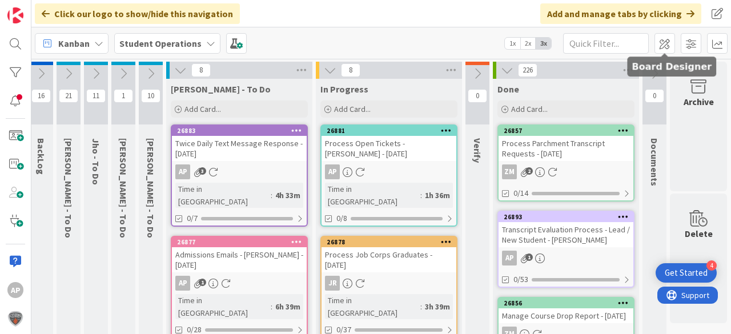
click at [392, 170] on div "AP" at bounding box center [388, 171] width 135 height 15
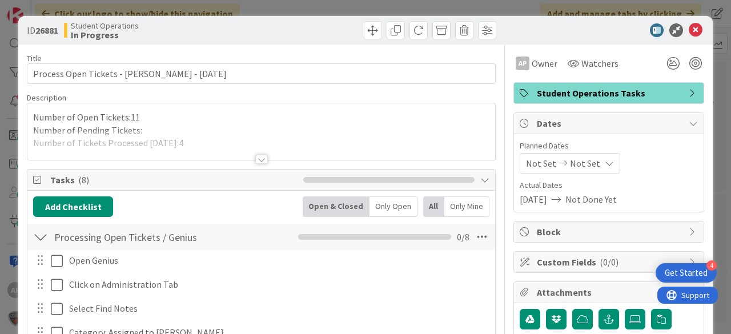
click at [190, 144] on div at bounding box center [261, 145] width 468 height 29
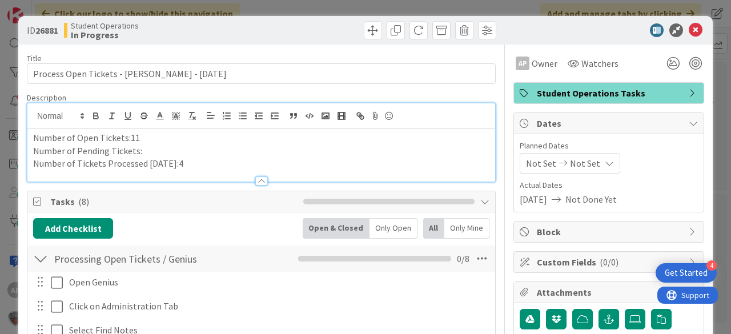
click at [190, 166] on p "Number of Tickets Processed [DATE]:4" at bounding box center [261, 163] width 456 height 13
click at [150, 137] on p "Number of Open Tickets:11" at bounding box center [261, 137] width 456 height 13
click at [690, 28] on icon at bounding box center [696, 30] width 14 height 14
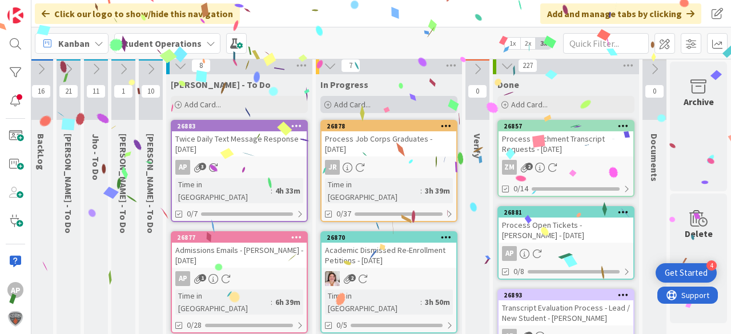
click at [343, 104] on span "Add Card..." at bounding box center [352, 104] width 37 height 10
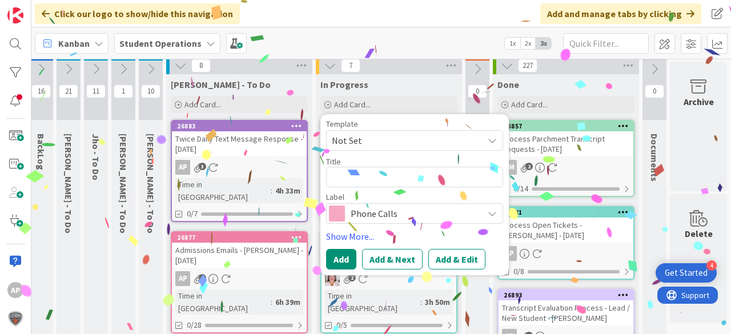
click at [380, 136] on span "Not Set" at bounding box center [403, 140] width 143 height 15
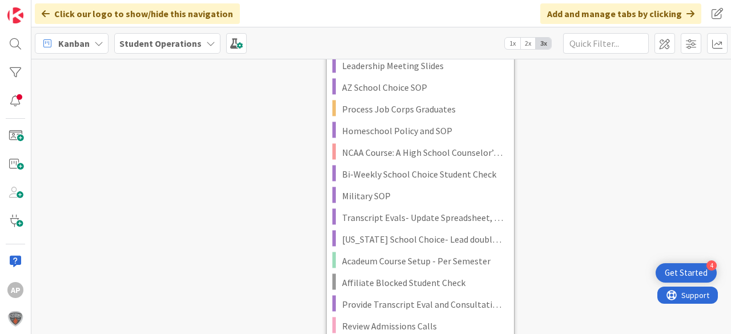
scroll to position [2471, 41]
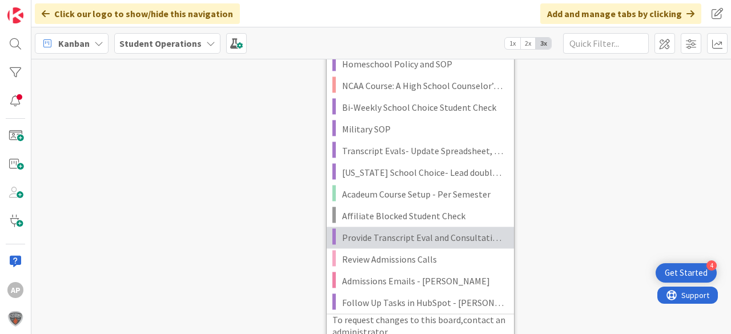
click at [451, 235] on span "Provide Transcript Eval and Consultation Call Data" at bounding box center [423, 237] width 163 height 15
type textarea "x"
type textarea "Provide Transcript Eval and Consultation Call Data"
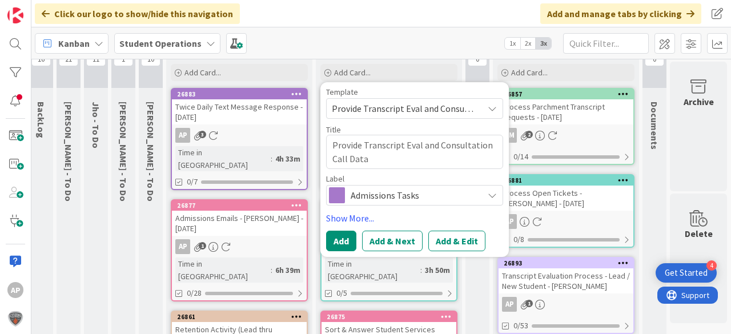
scroll to position [0, 41]
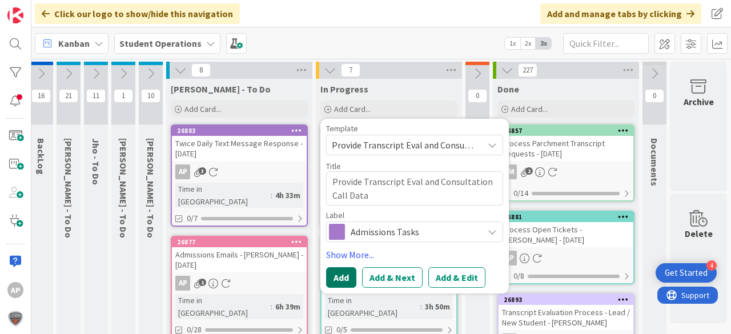
click at [331, 276] on button "Add" at bounding box center [341, 277] width 30 height 21
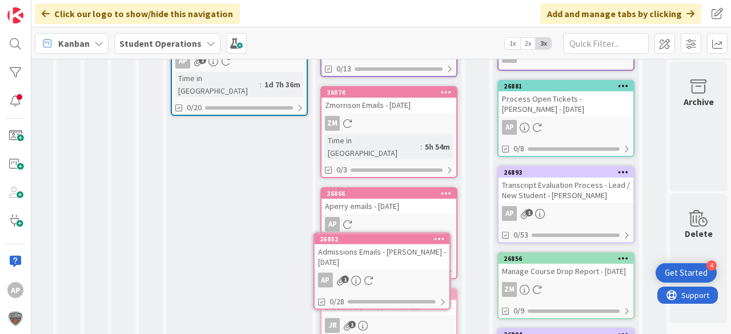
scroll to position [441, 41]
